Goal: Task Accomplishment & Management: Use online tool/utility

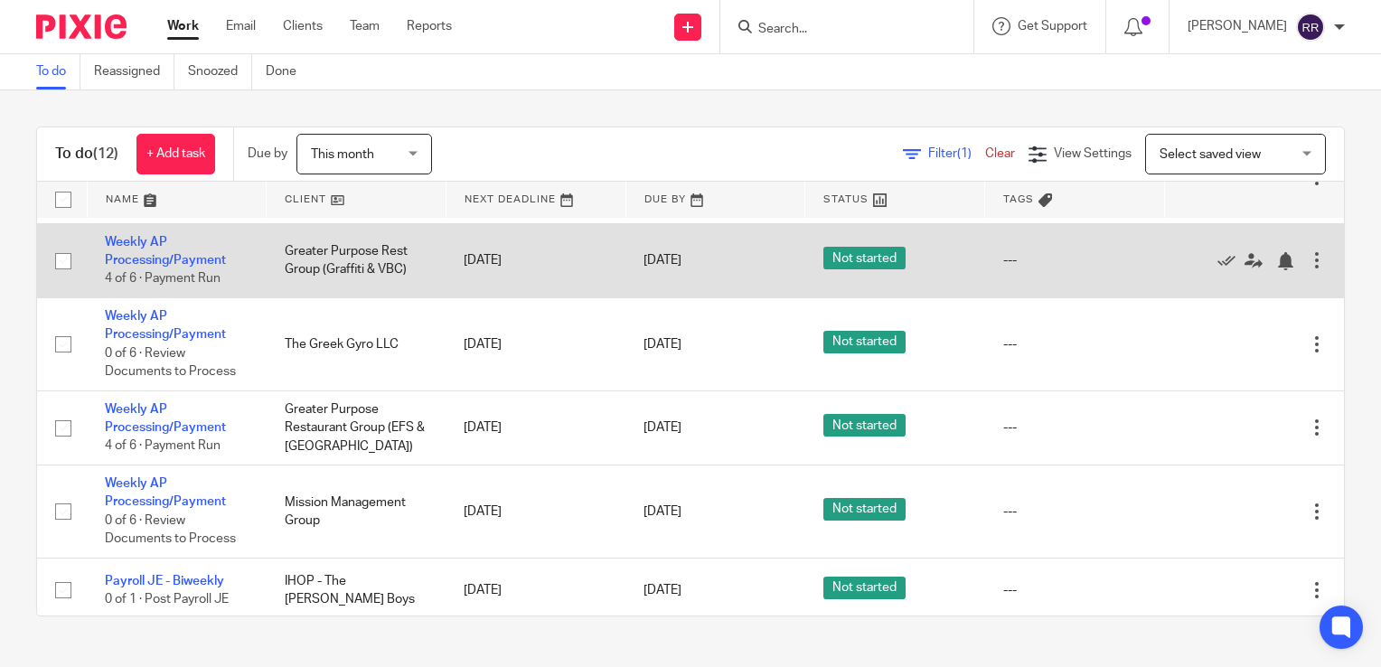
scroll to position [618, 0]
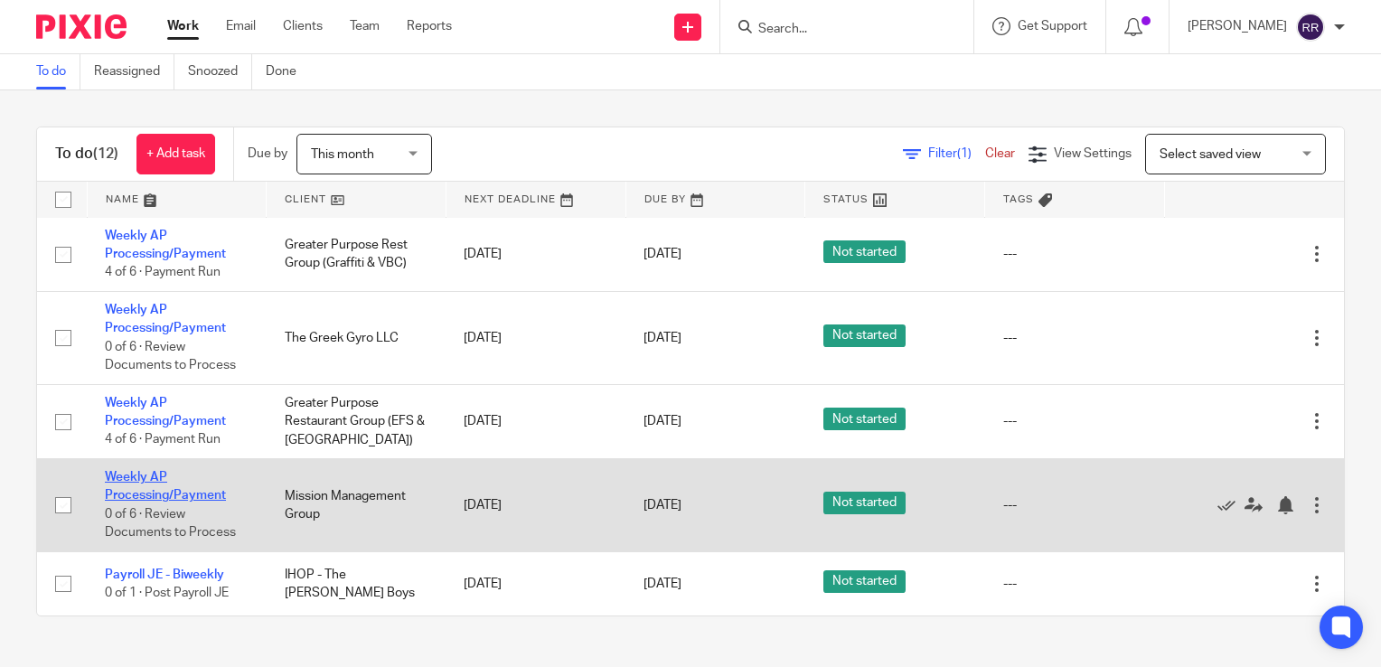
click at [123, 495] on link "Weekly AP Processing/Payment" at bounding box center [165, 486] width 121 height 31
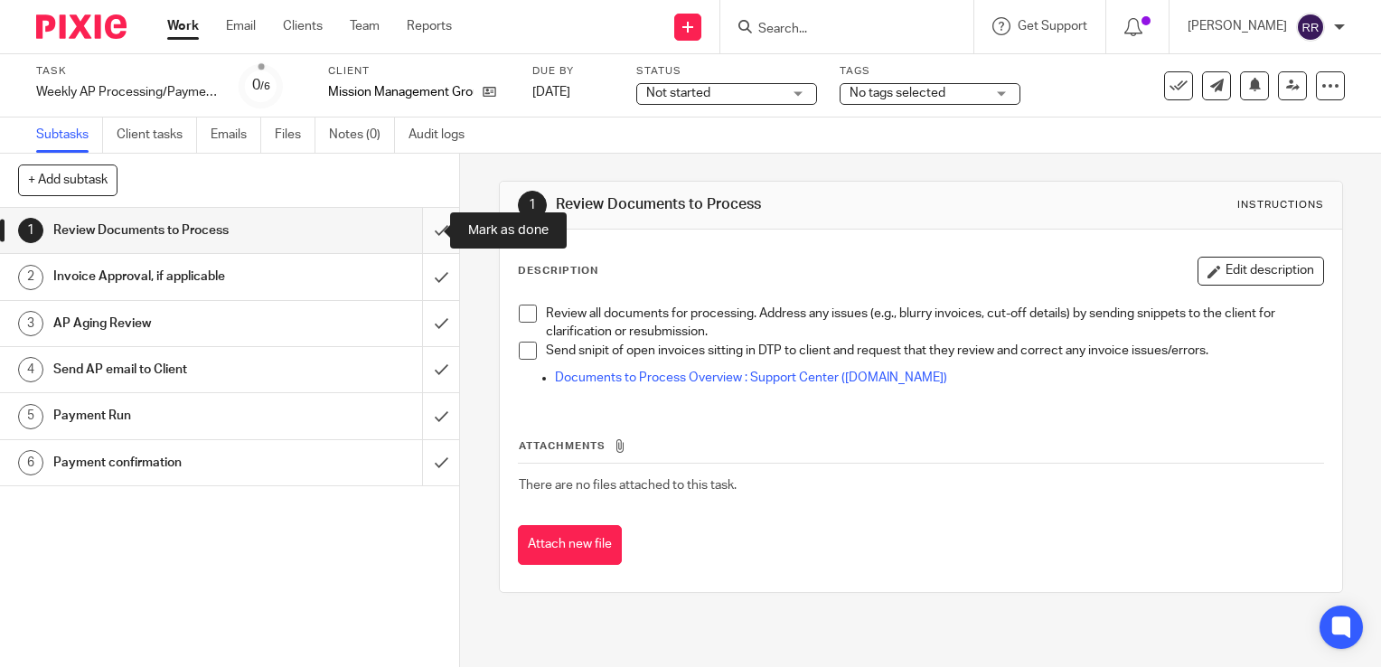
click at [421, 233] on input "submit" at bounding box center [229, 230] width 459 height 45
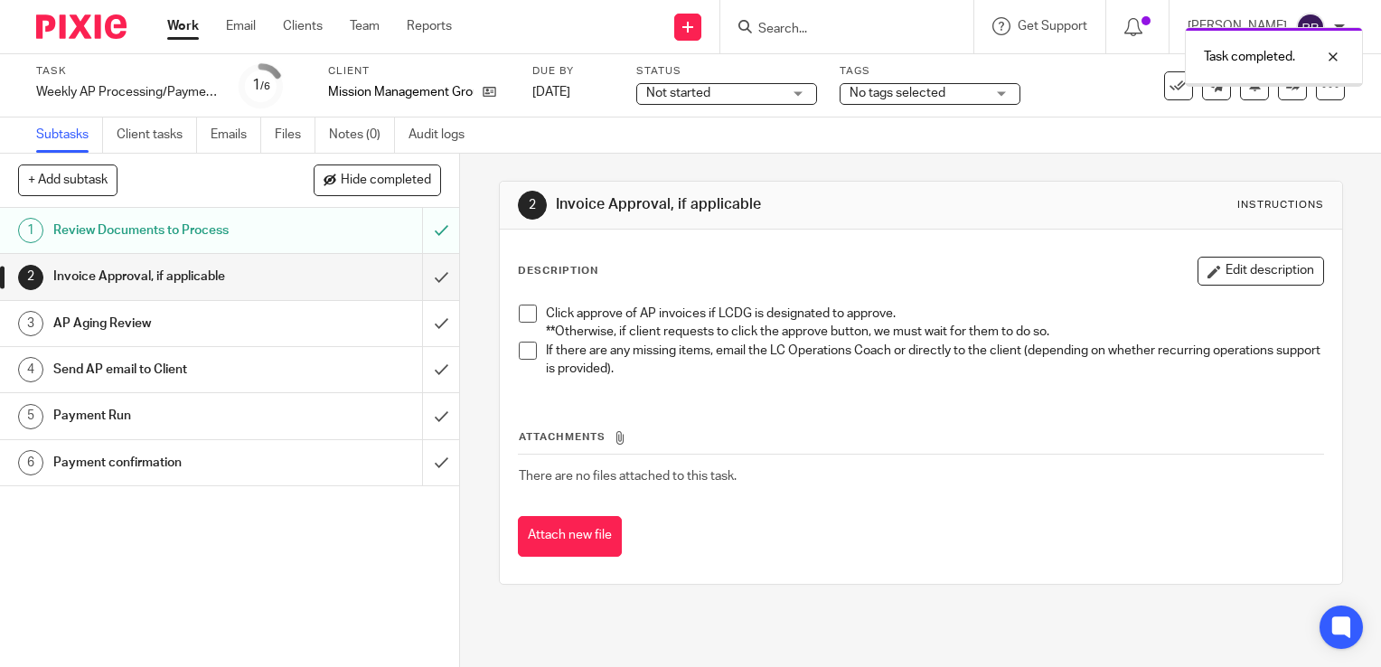
click at [412, 275] on input "submit" at bounding box center [229, 276] width 459 height 45
